Goal: Task Accomplishment & Management: Manage account settings

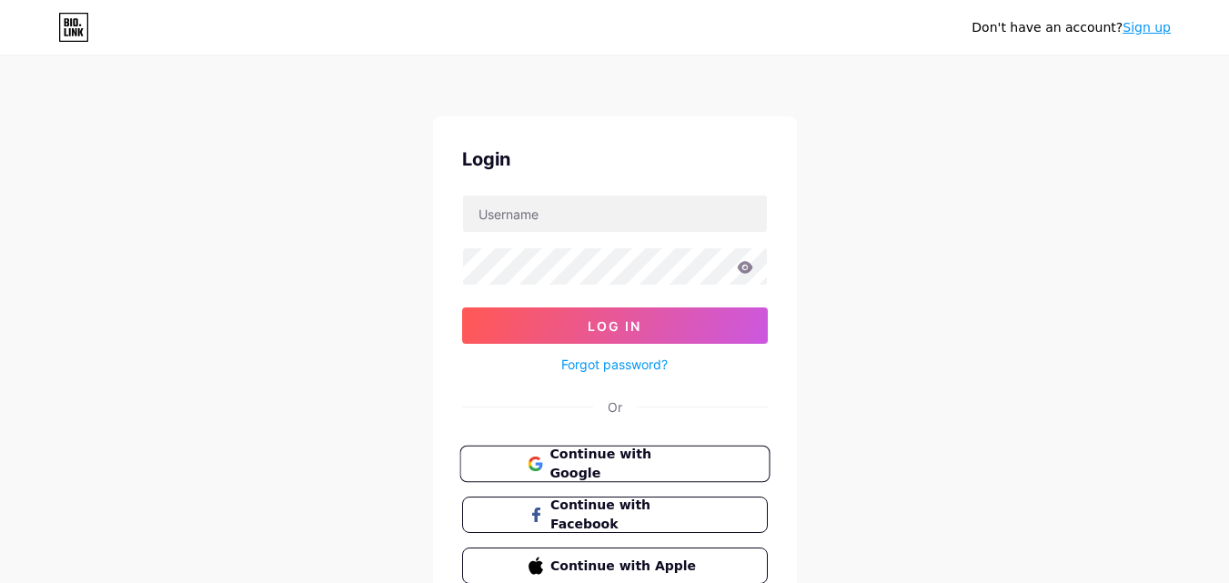
click at [623, 467] on span "Continue with Google" at bounding box center [626, 464] width 152 height 39
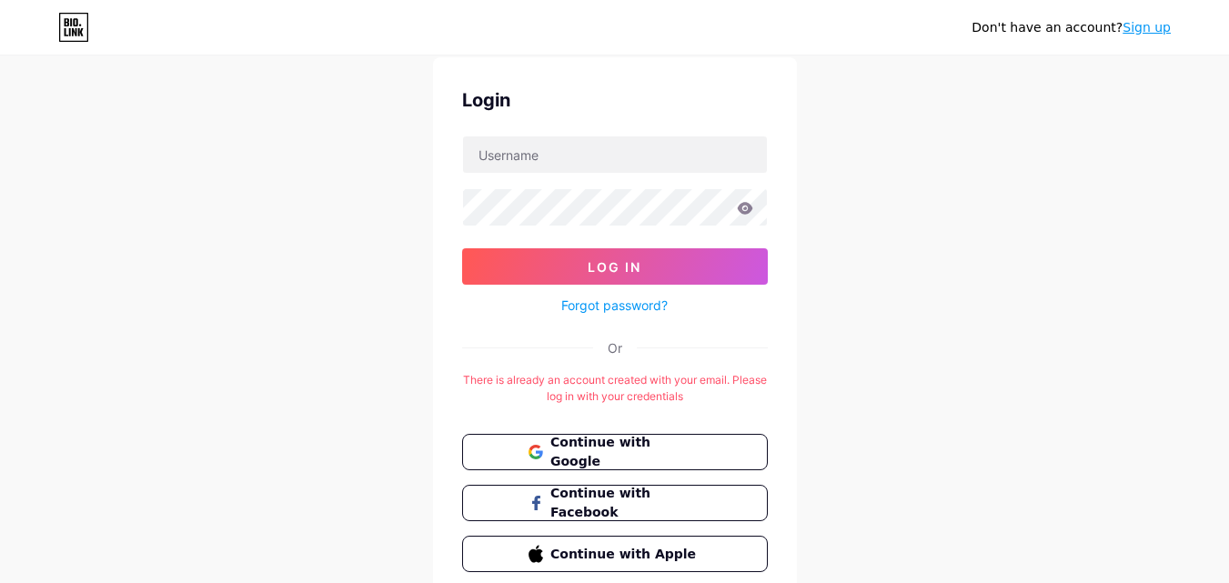
scroll to position [91, 0]
